Goal: Task Accomplishment & Management: Manage account settings

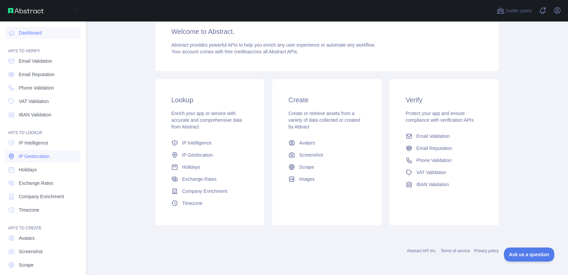
click at [32, 157] on span "IP Geolocation" at bounding box center [34, 156] width 31 height 7
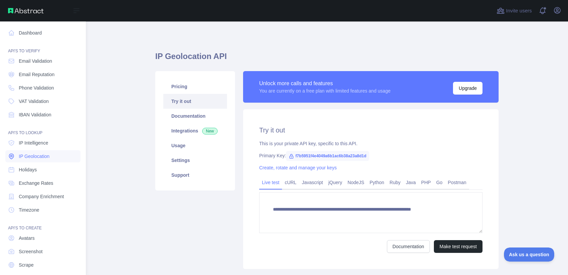
type textarea "**********"
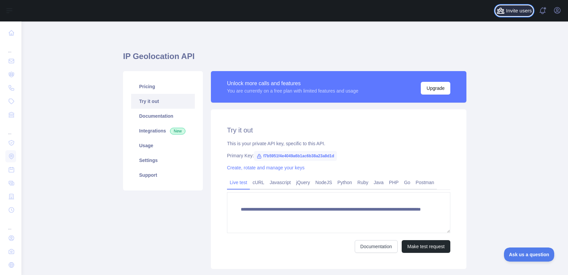
click at [518, 11] on span "Invite users" at bounding box center [519, 11] width 26 height 8
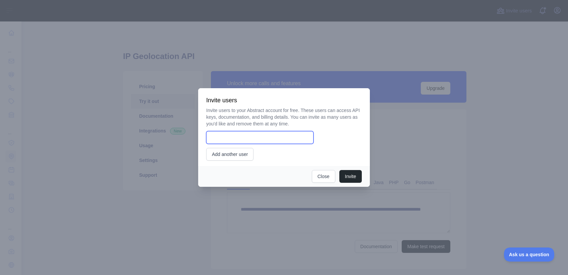
click at [260, 138] on input "email" at bounding box center [259, 137] width 107 height 13
type input "*"
click at [321, 177] on button "Close" at bounding box center [323, 176] width 23 height 13
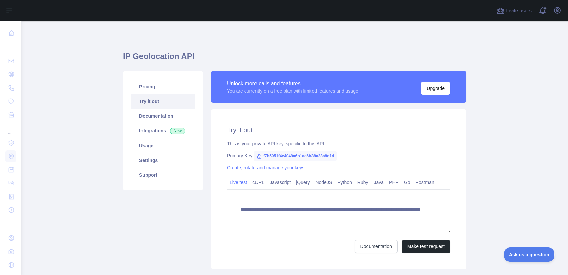
scroll to position [1, 0]
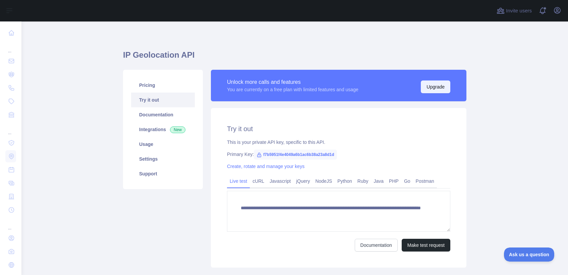
click at [432, 84] on button "Upgrade" at bounding box center [435, 86] width 29 height 13
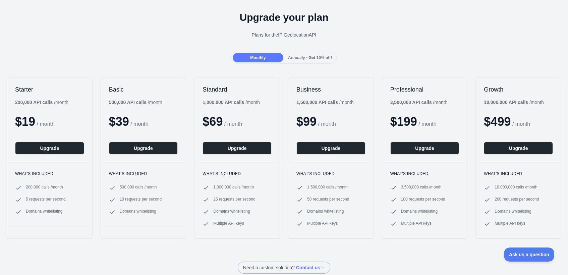
scroll to position [34, 0]
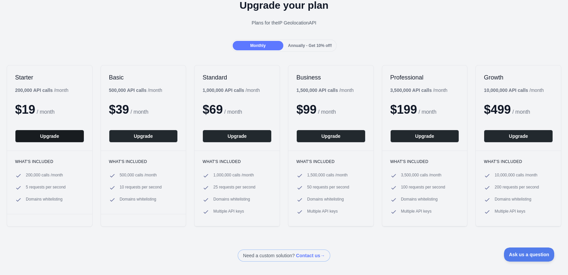
click at [48, 136] on button "Upgrade" at bounding box center [49, 136] width 69 height 13
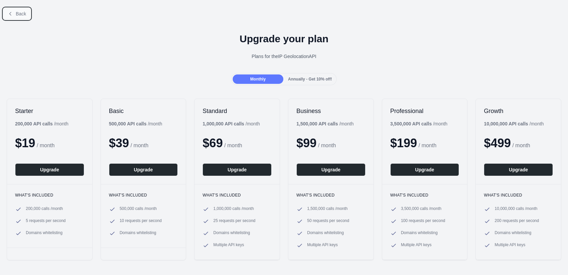
click at [19, 14] on span "Back" at bounding box center [21, 13] width 10 height 5
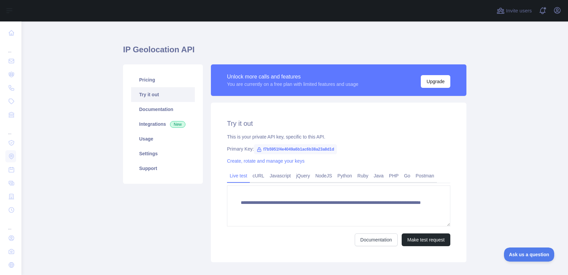
scroll to position [7, 0]
click at [344, 176] on link "Python" at bounding box center [345, 175] width 20 height 11
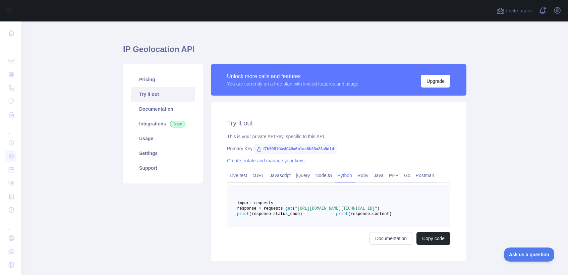
scroll to position [8, 0]
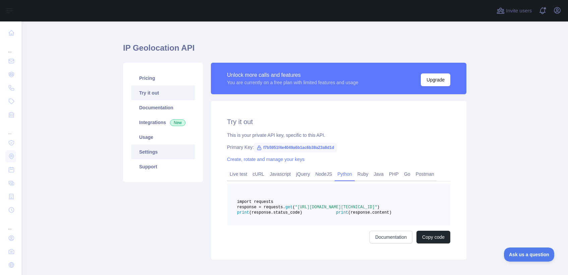
click at [157, 150] on link "Settings" at bounding box center [163, 151] width 64 height 15
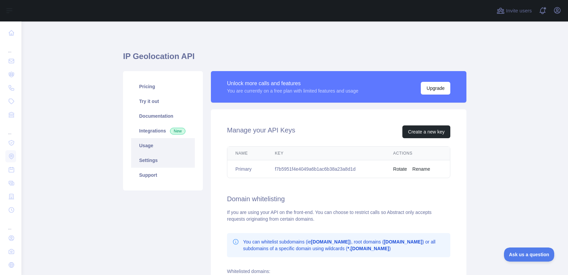
click at [147, 142] on link "Usage" at bounding box center [163, 145] width 64 height 15
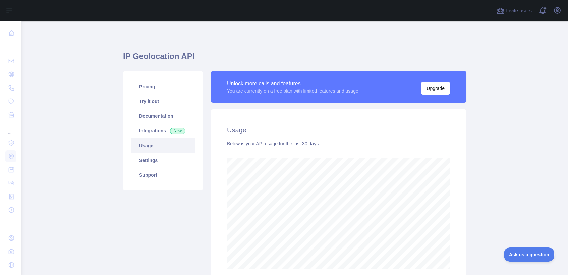
scroll to position [253, 541]
click at [149, 132] on link "Integrations New" at bounding box center [163, 130] width 64 height 15
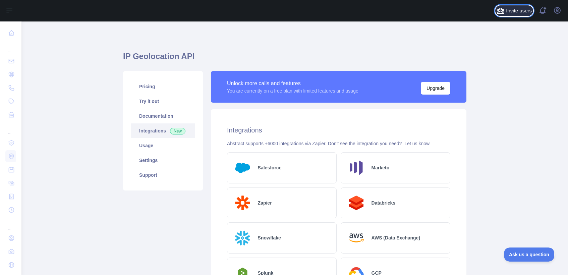
click at [518, 13] on span "Invite users" at bounding box center [519, 11] width 26 height 8
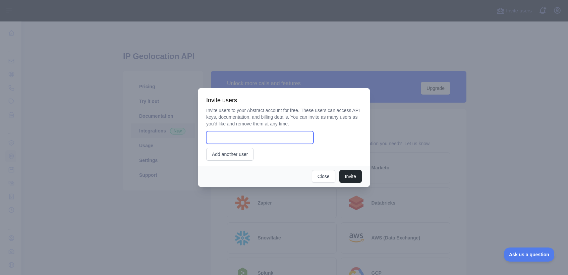
click at [271, 138] on input "email" at bounding box center [259, 137] width 107 height 13
paste input "**********"
type input "**********"
click at [354, 177] on button "Invite" at bounding box center [350, 176] width 22 height 13
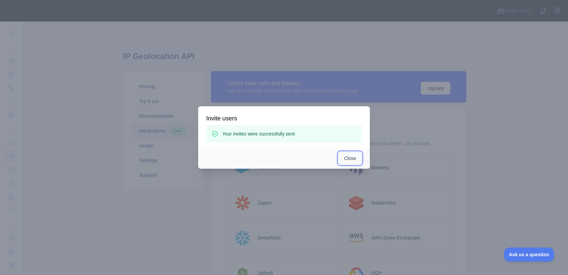
click at [348, 158] on button "Close" at bounding box center [349, 158] width 23 height 13
